Goal: Transaction & Acquisition: Purchase product/service

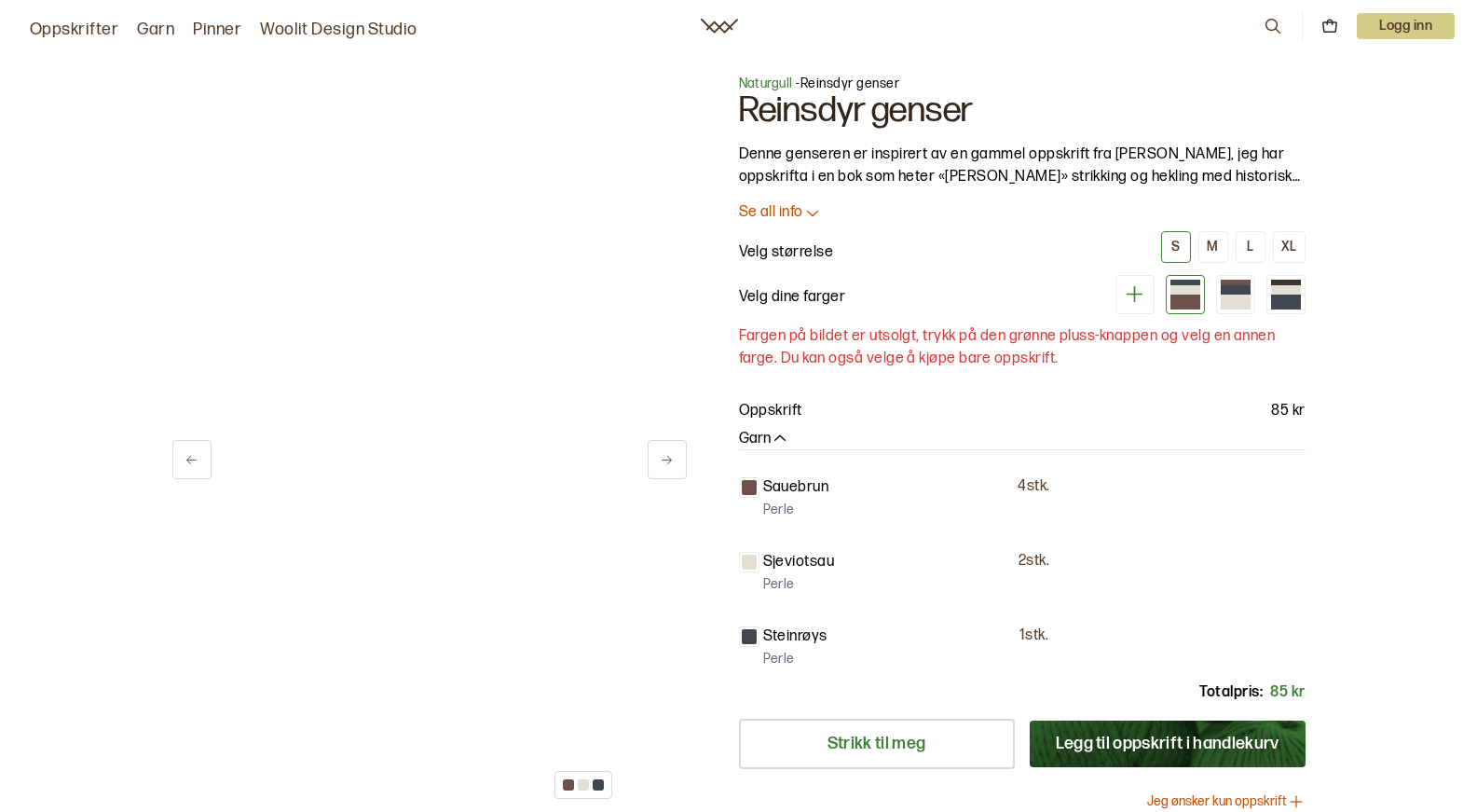
click at [791, 222] on div "Naturgull - Reinsdyr genser Reinsdyr genser Denne genseren er inspirert av en g…" at bounding box center [1022, 466] width 567 height 784
click at [789, 218] on p "Se all info" at bounding box center [771, 213] width 64 height 20
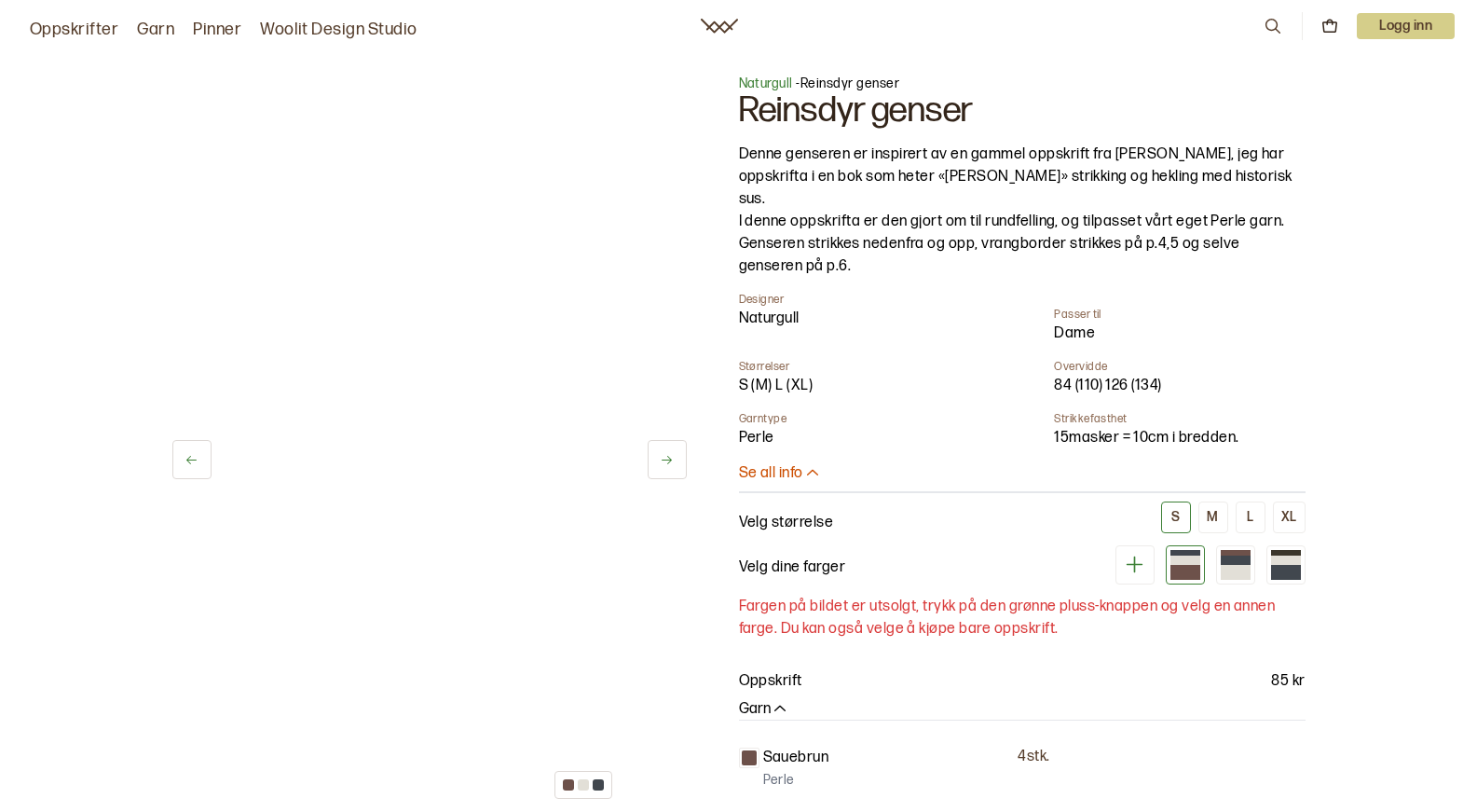
click at [663, 442] on button at bounding box center [668, 460] width 39 height 39
click at [191, 464] on icon at bounding box center [191, 460] width 14 height 14
click at [665, 463] on icon at bounding box center [667, 460] width 14 height 14
click at [438, 441] on div at bounding box center [971, 440] width 1462 height 732
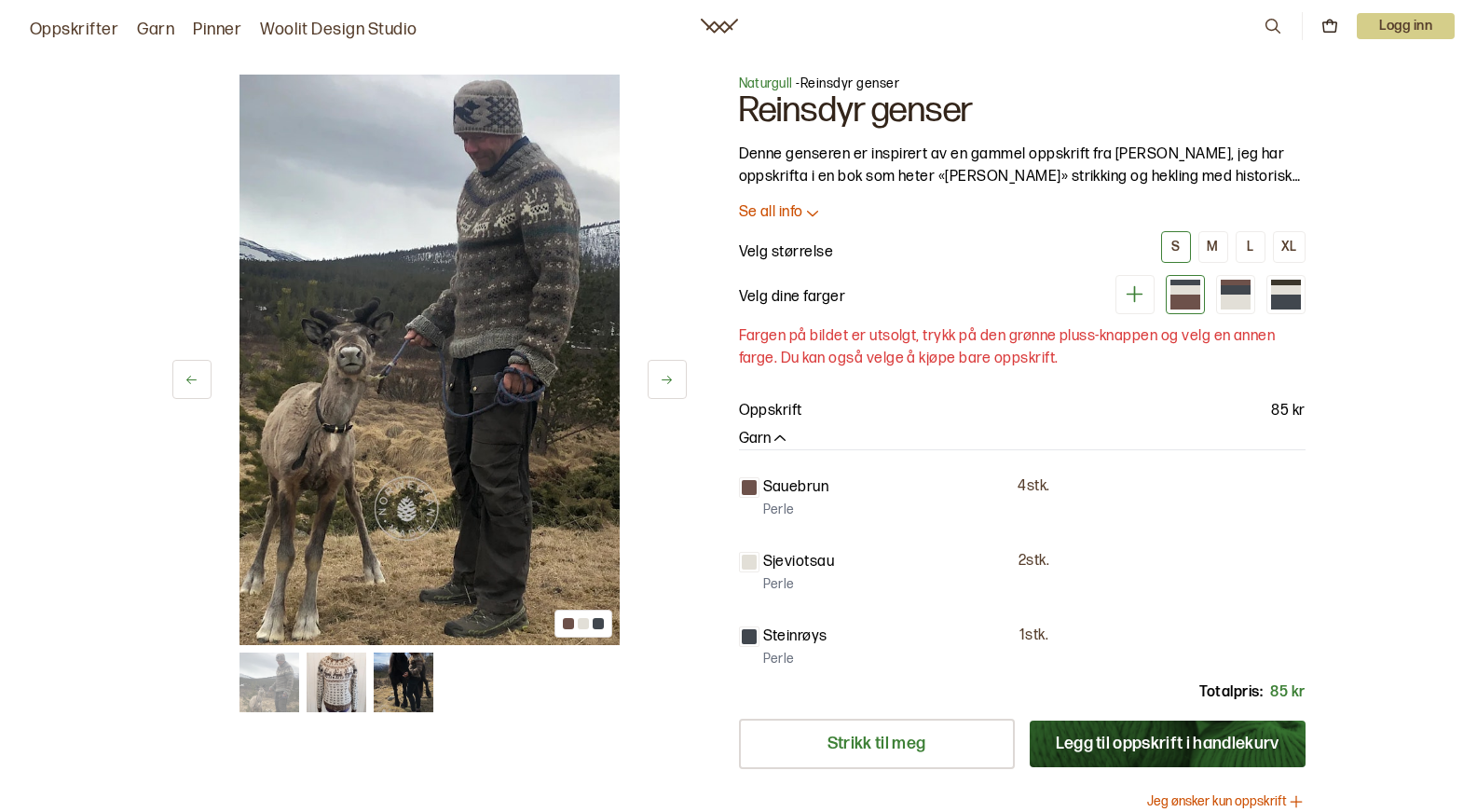
click at [662, 384] on icon at bounding box center [667, 380] width 14 height 14
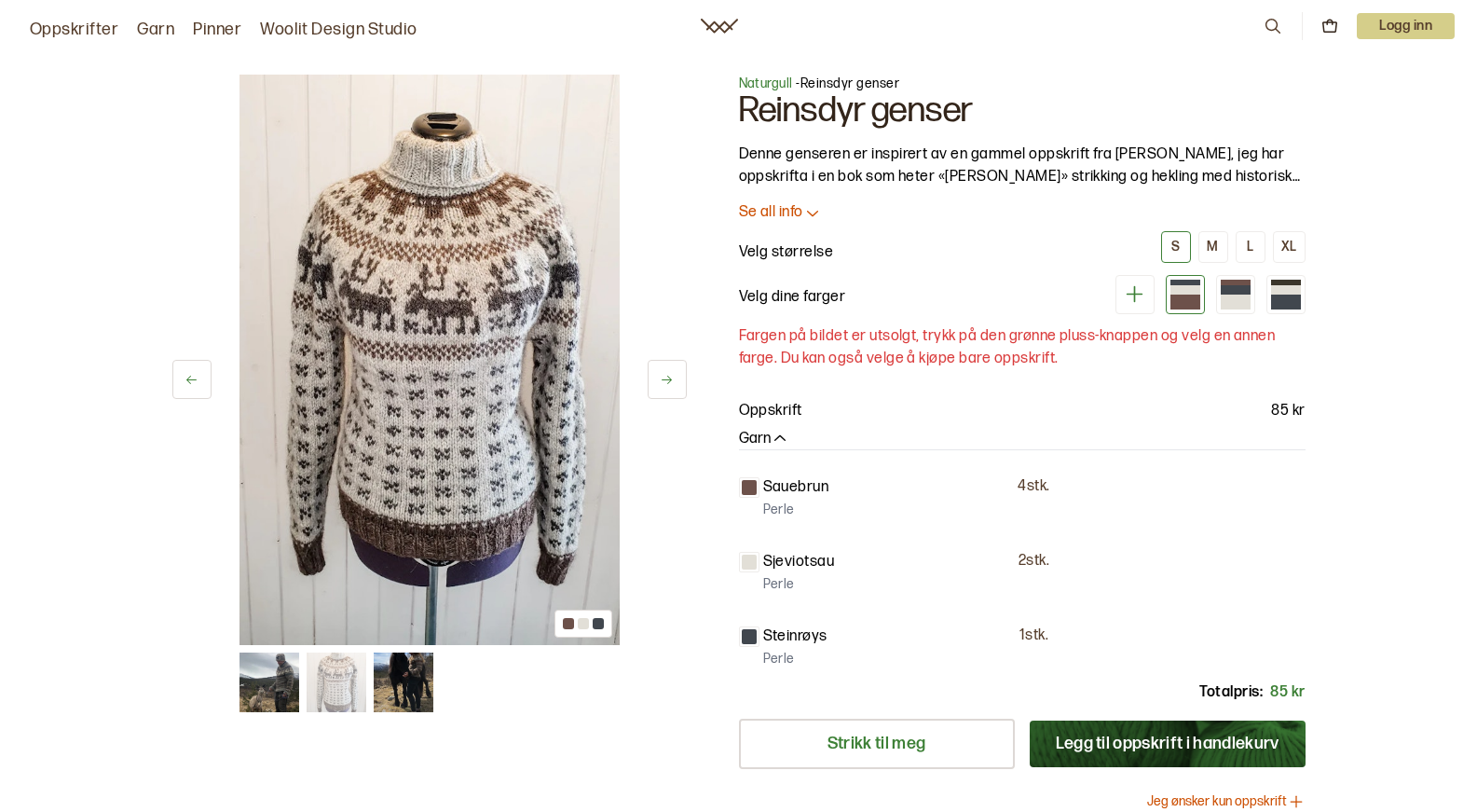
click at [662, 384] on icon at bounding box center [667, 380] width 14 height 14
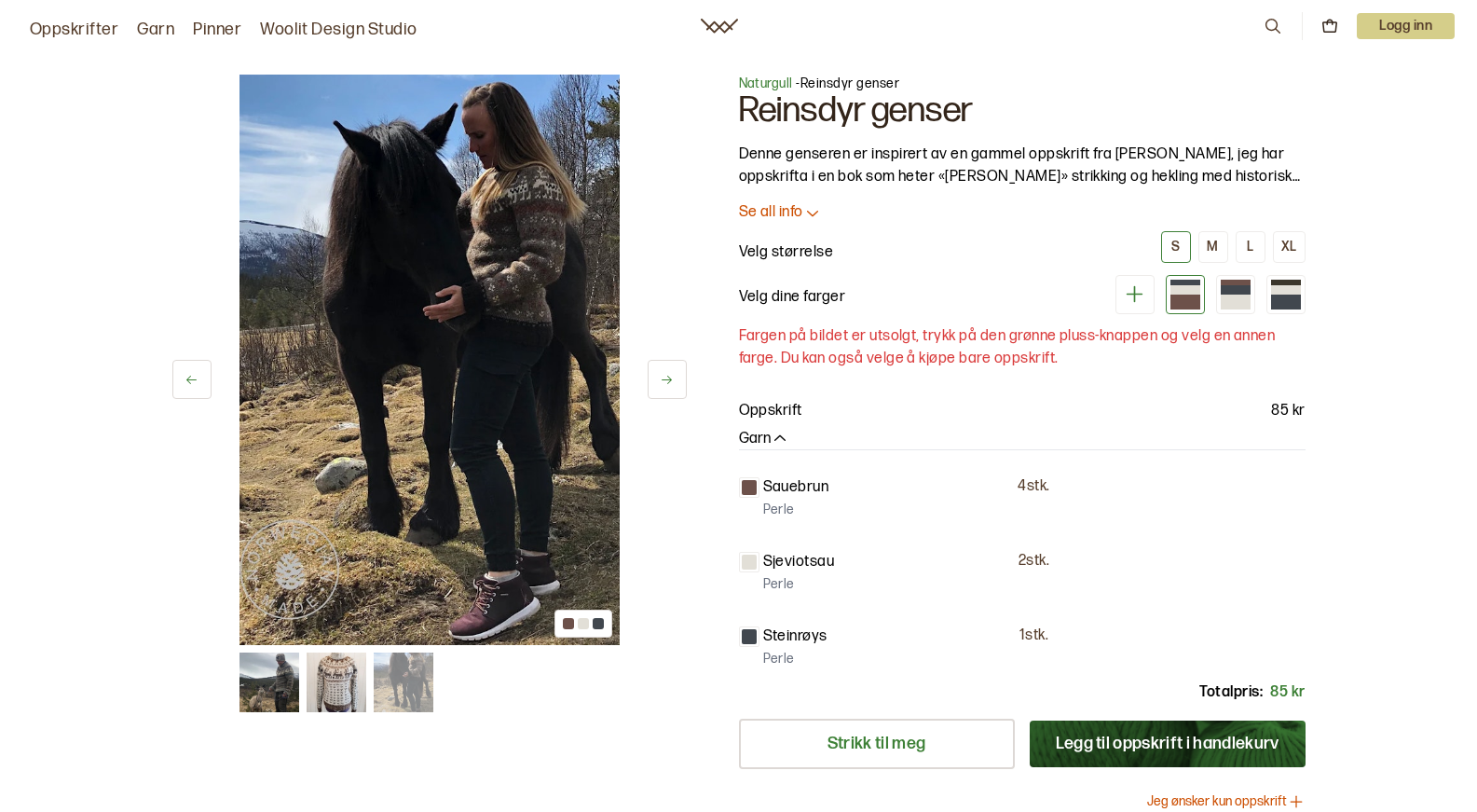
click at [662, 384] on icon at bounding box center [667, 380] width 14 height 14
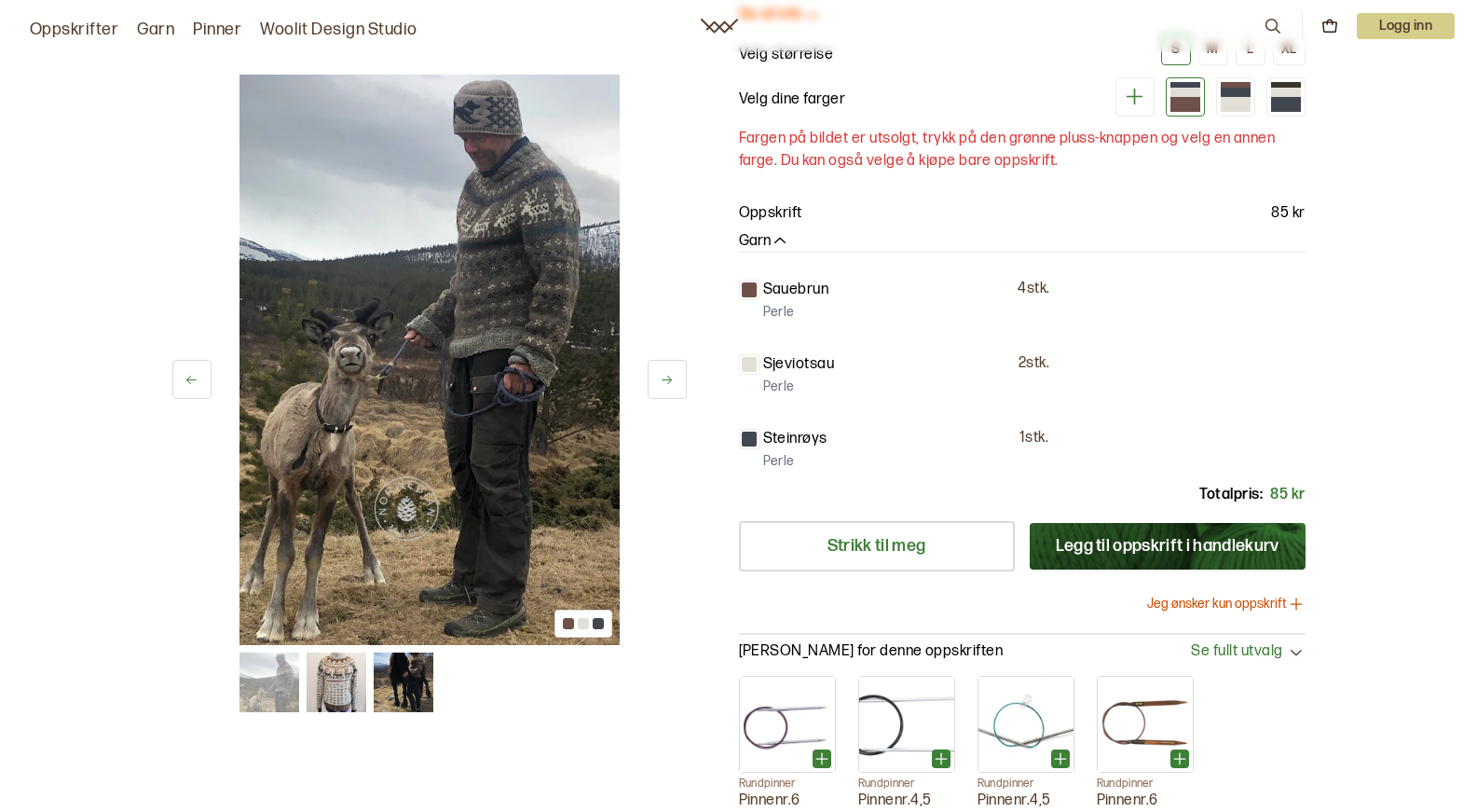
scroll to position [155, 0]
